Goal: Information Seeking & Learning: Learn about a topic

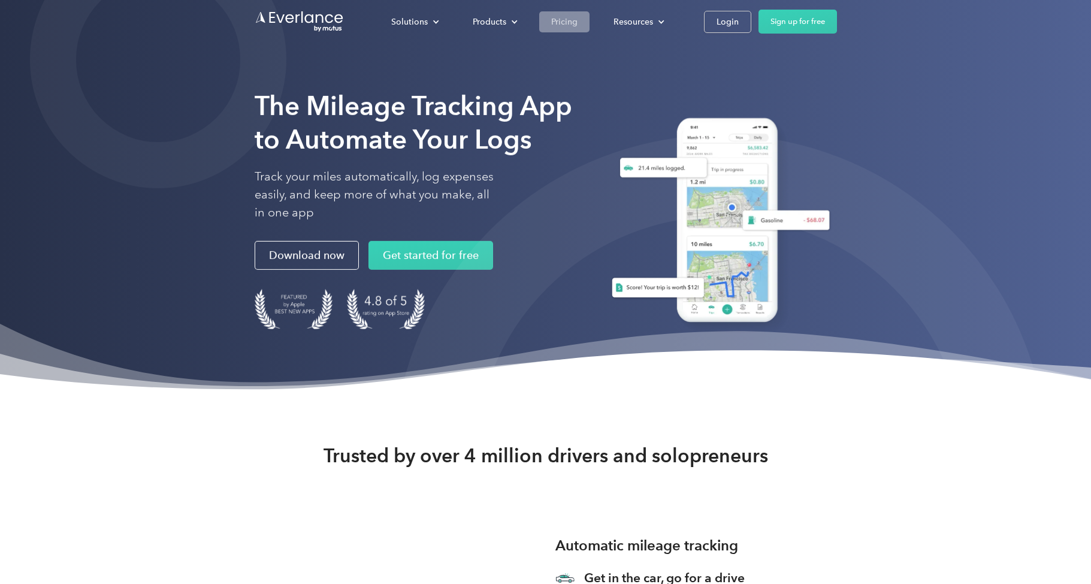
click at [566, 22] on div "Pricing" at bounding box center [564, 21] width 26 height 15
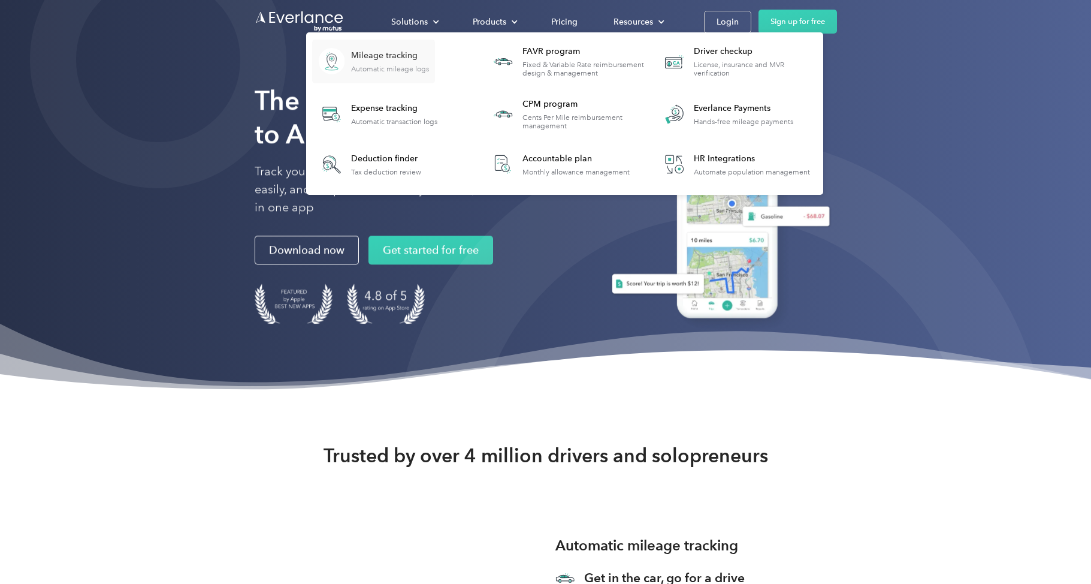
click at [384, 63] on div "Mileage tracking Automatic mileage logs" at bounding box center [390, 61] width 78 height 23
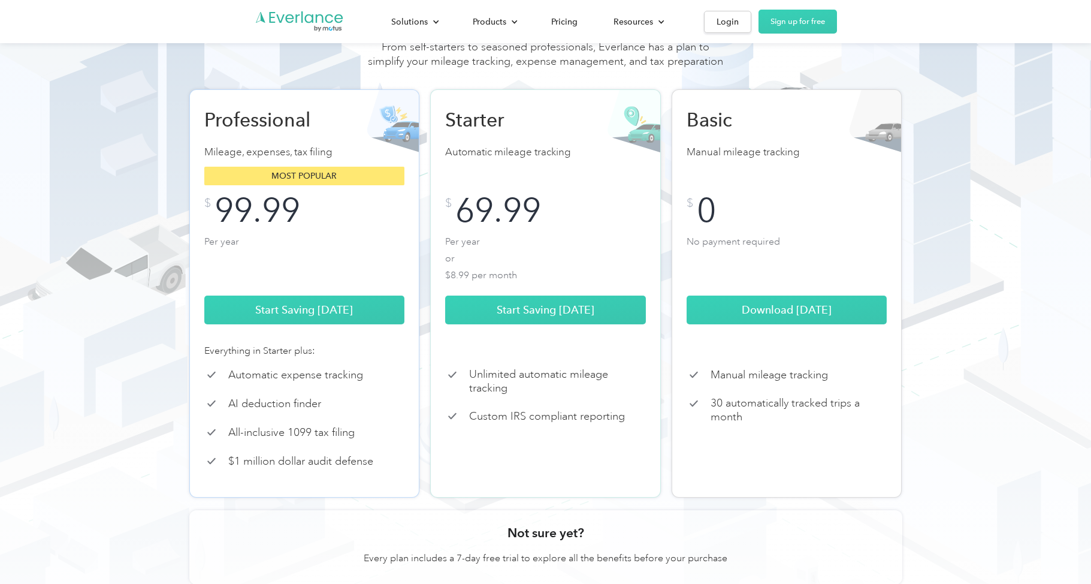
scroll to position [60, 0]
